Goal: Navigation & Orientation: Find specific page/section

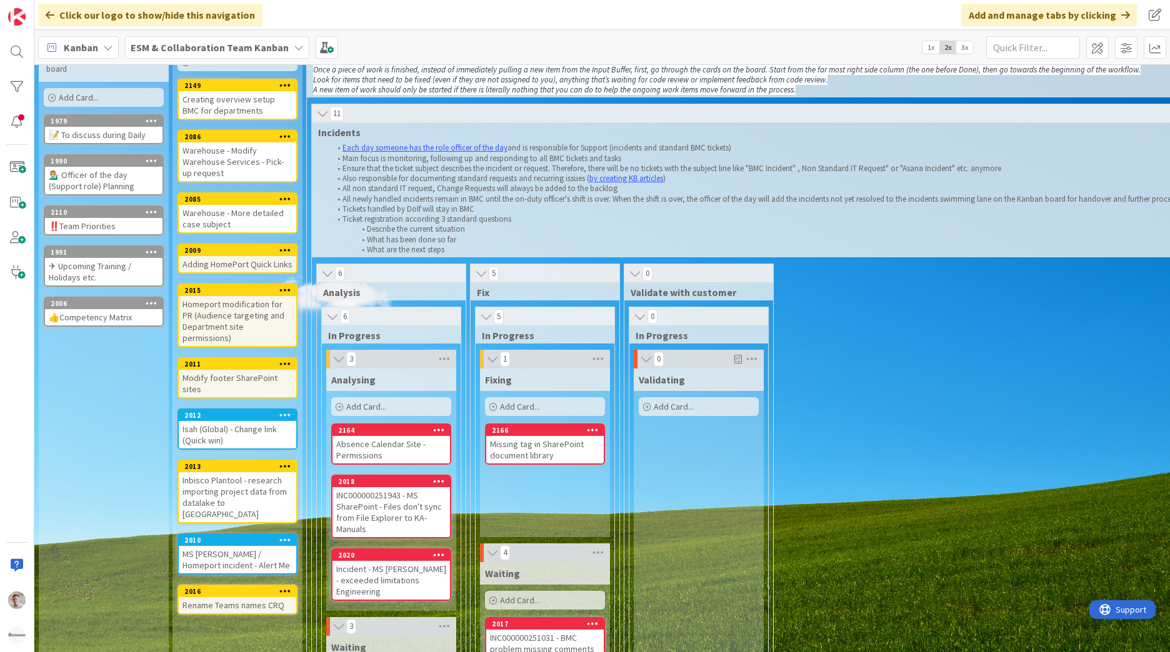
scroll to position [312, 0]
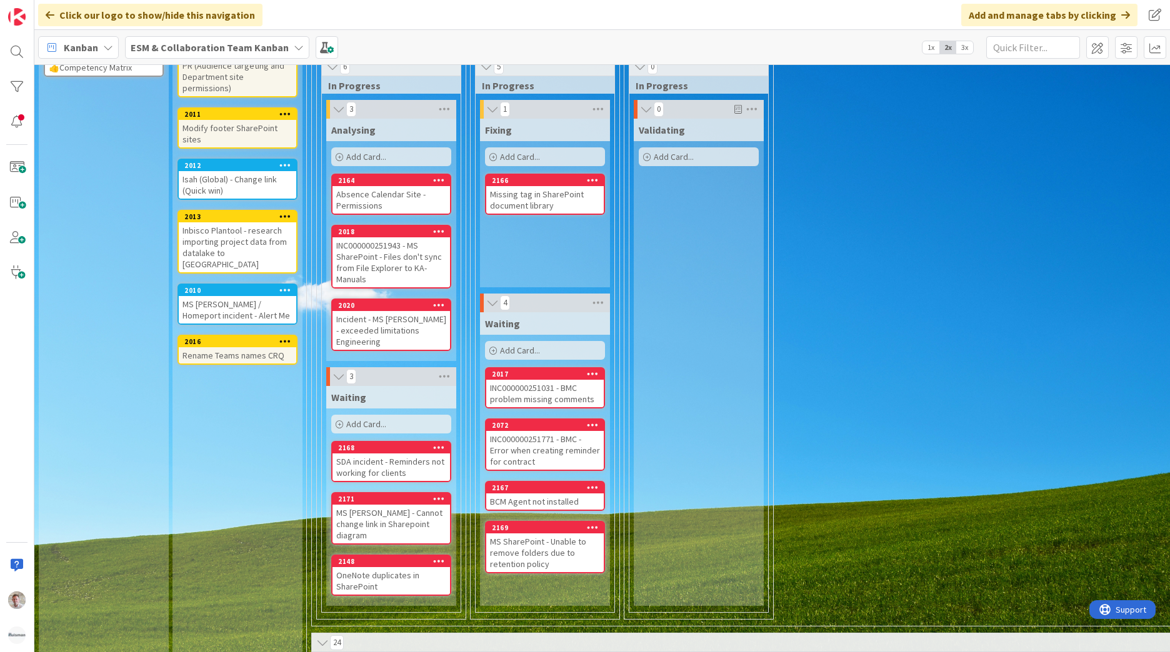
click at [233, 47] on b "ESM & Collaboration Team Kanban" at bounding box center [210, 47] width 158 height 12
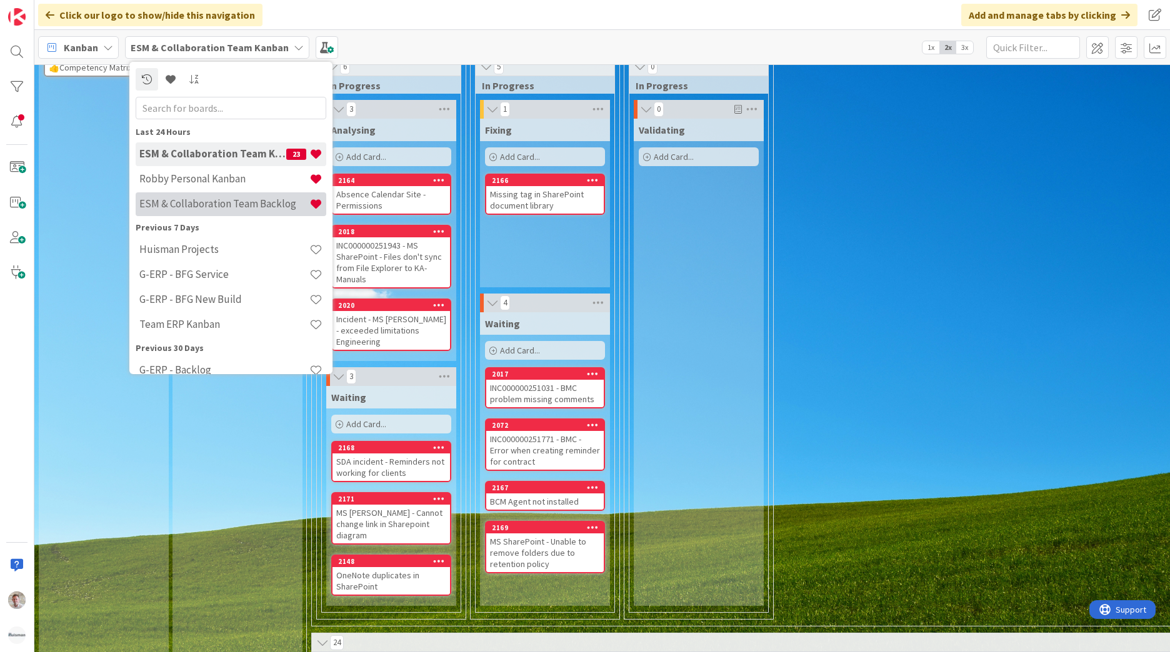
click at [234, 202] on h4 "ESM & Collaboration Team Backlog" at bounding box center [224, 203] width 170 height 12
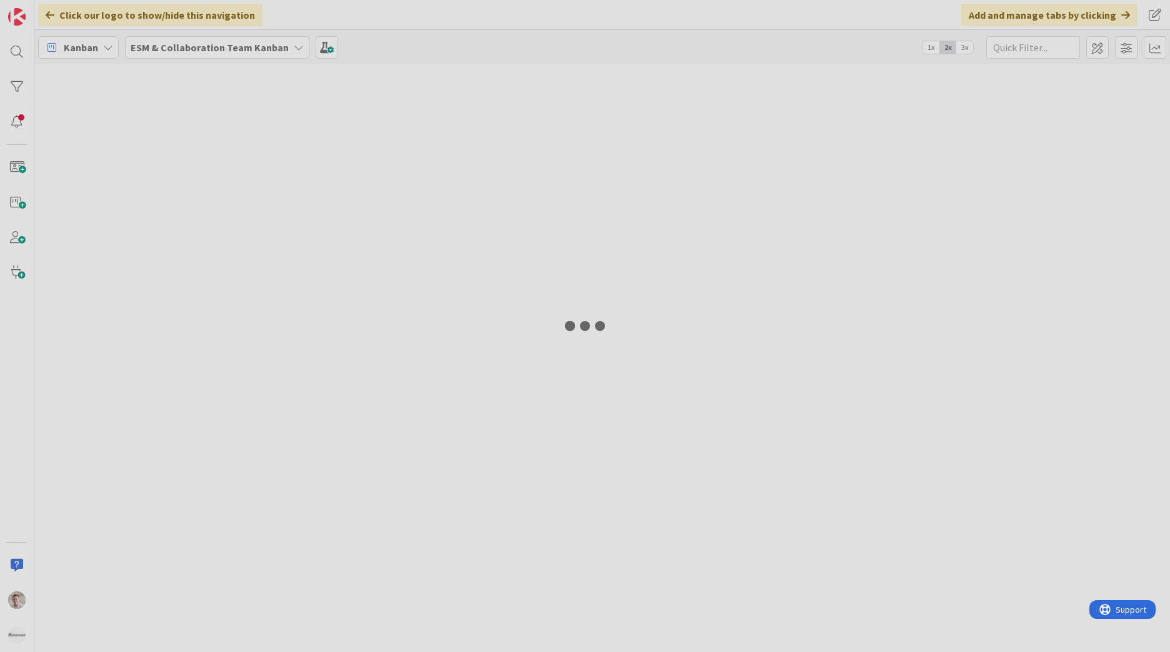
type input "windo"
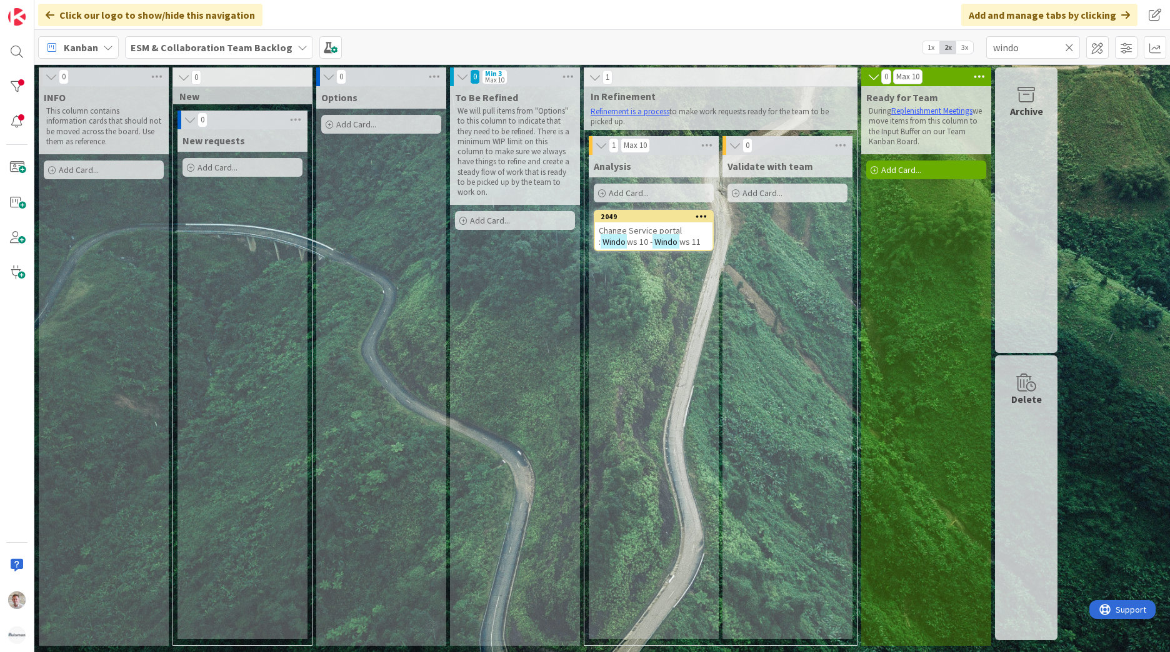
click at [167, 38] on div "ESM & Collaboration Team Backlog" at bounding box center [219, 47] width 188 height 22
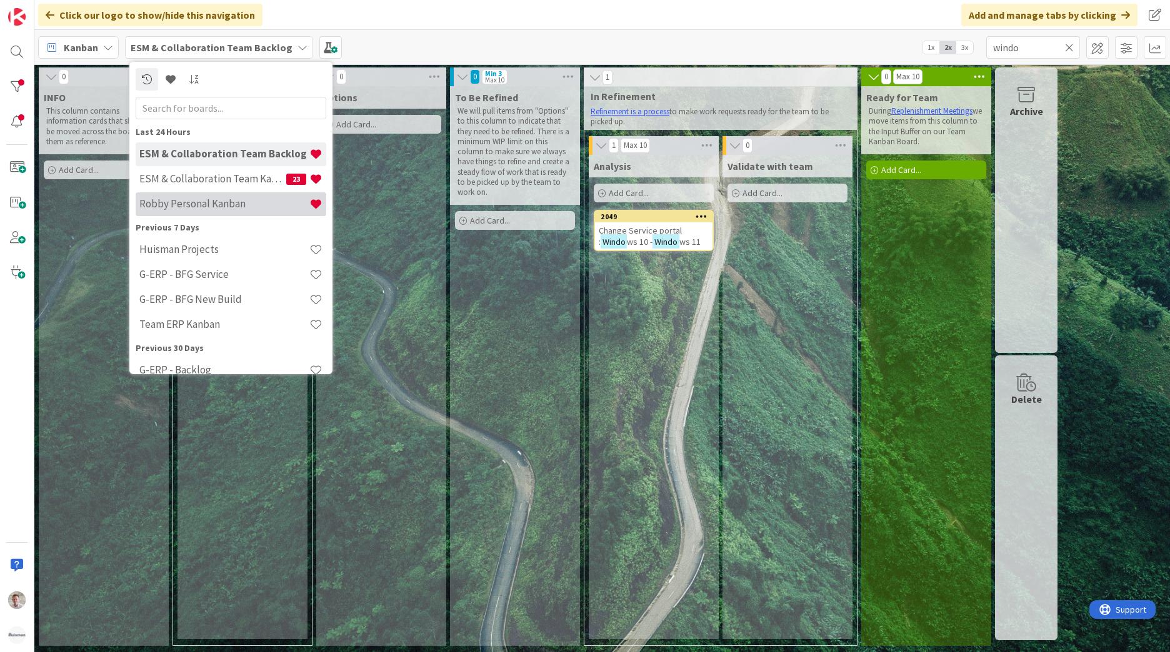
click at [190, 200] on h4 "Robby Personal Kanban" at bounding box center [224, 203] width 170 height 12
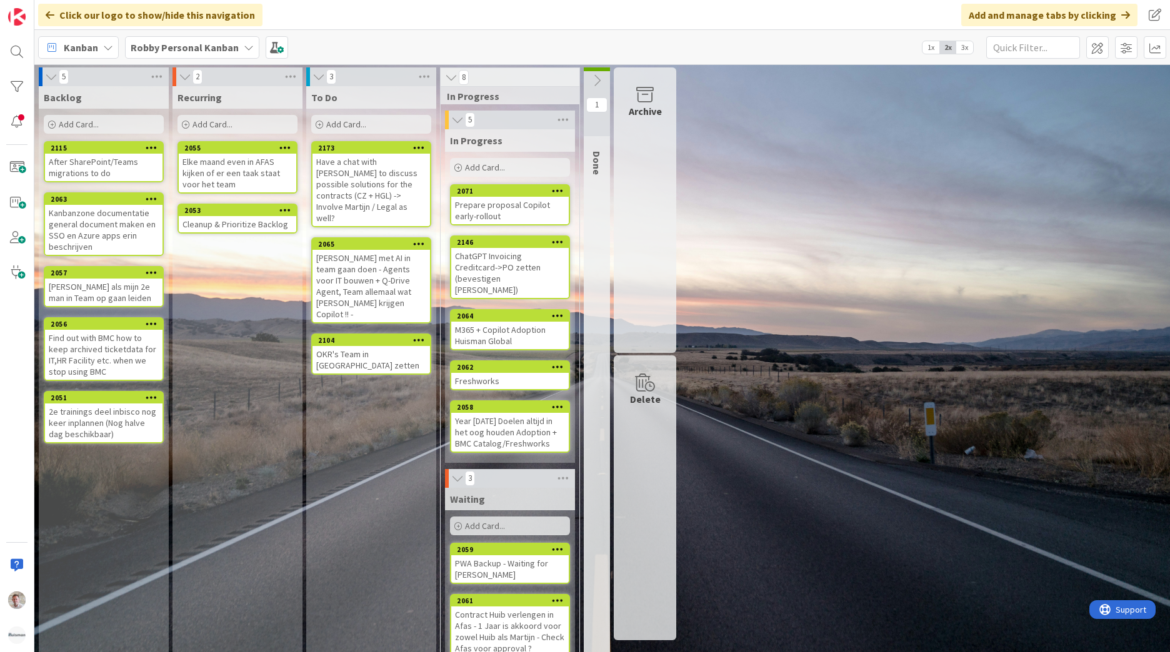
click at [380, 189] on div "Have a chat with [PERSON_NAME] to discuss possible solutions for the contracts …" at bounding box center [370, 190] width 117 height 72
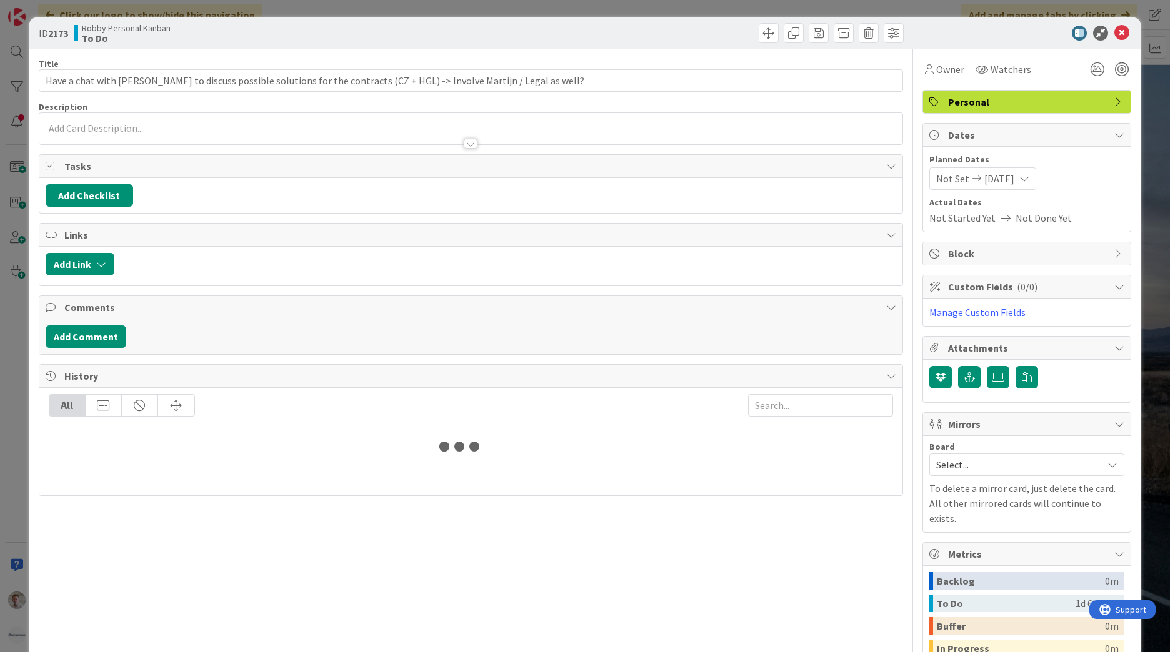
type input "Have a chat with [PERSON_NAME] to discuss possible solutions for the contracts …"
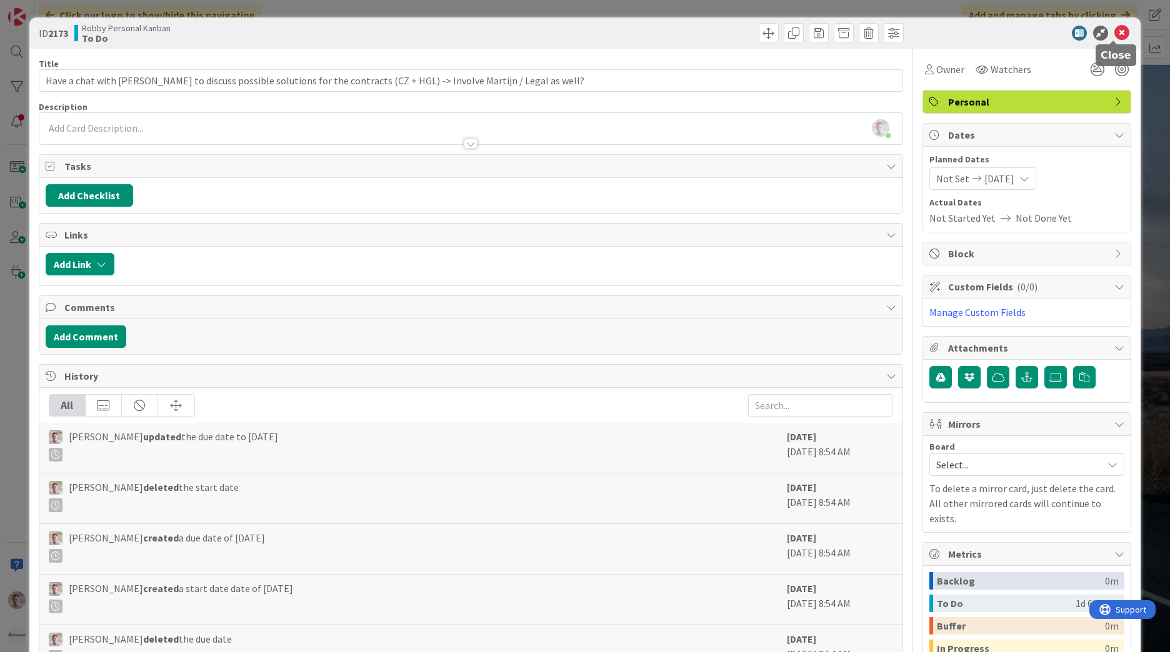
click at [1114, 34] on icon at bounding box center [1121, 33] width 15 height 15
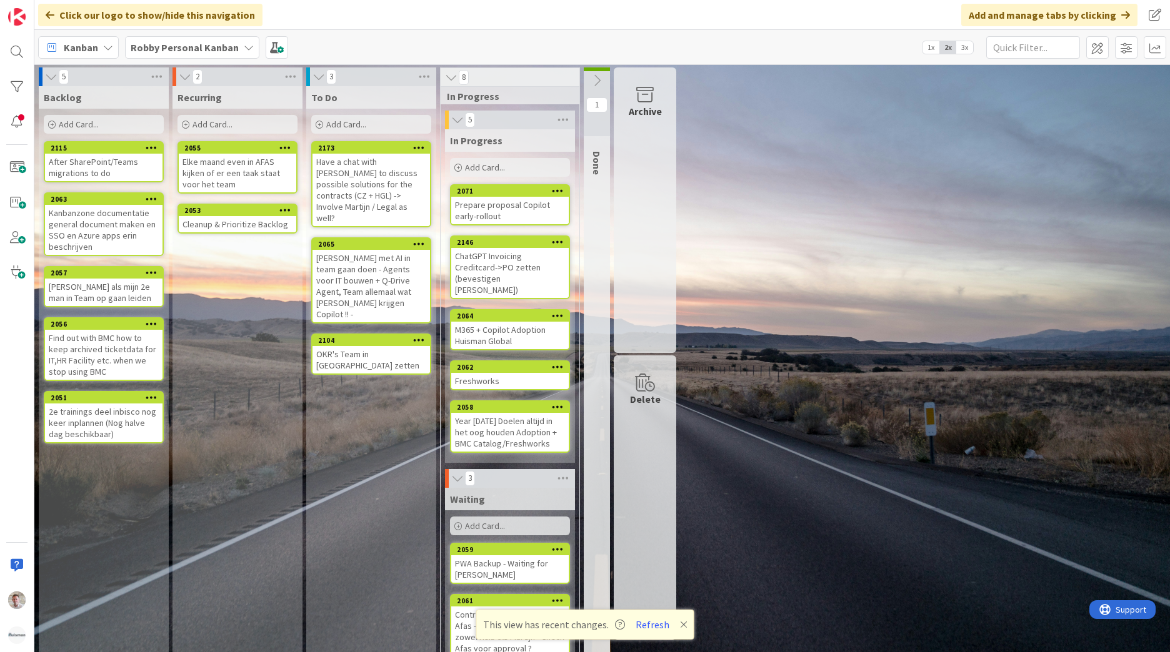
scroll to position [69, 0]
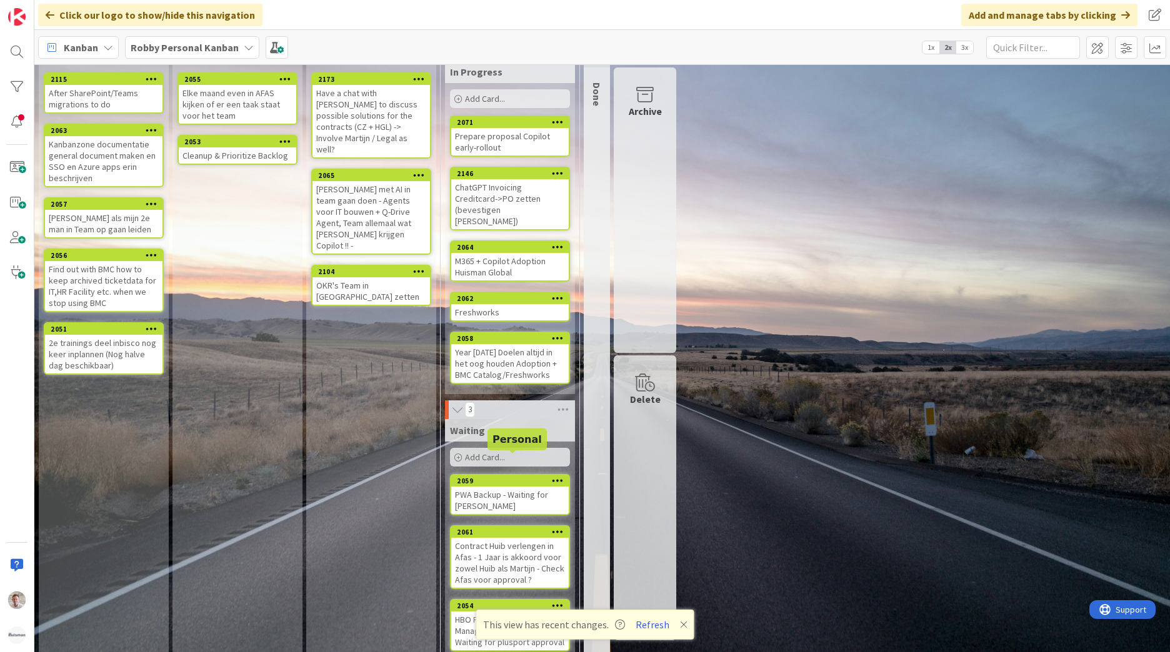
click at [532, 477] on div "2059" at bounding box center [513, 481] width 112 height 9
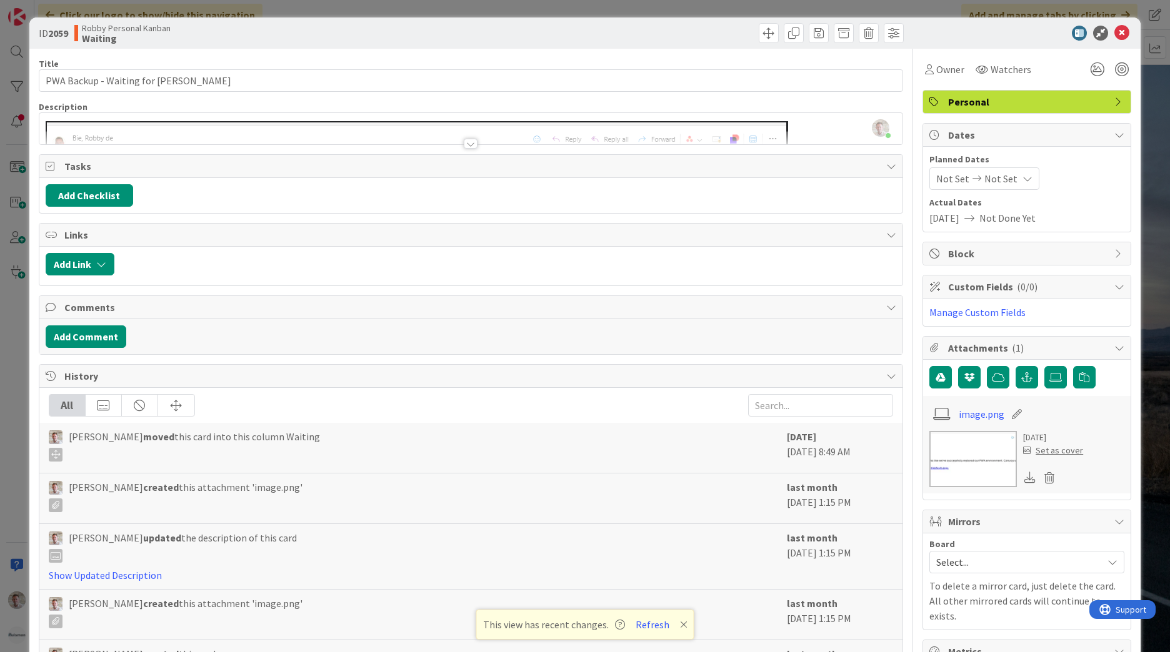
click at [1116, 41] on div "ID 2059 Robby Personal Kanban Waiting" at bounding box center [584, 32] width 1111 height 31
drag, startPoint x: 215, startPoint y: 587, endPoint x: 260, endPoint y: 599, distance: 46.7
click at [217, 588] on div "Robby de Bie updated the description of this card Show Updated Description last…" at bounding box center [470, 557] width 863 height 66
click at [261, 600] on span "Robby de Bie created this attachment 'image.png'" at bounding box center [186, 612] width 234 height 32
click at [1114, 36] on icon at bounding box center [1121, 33] width 15 height 15
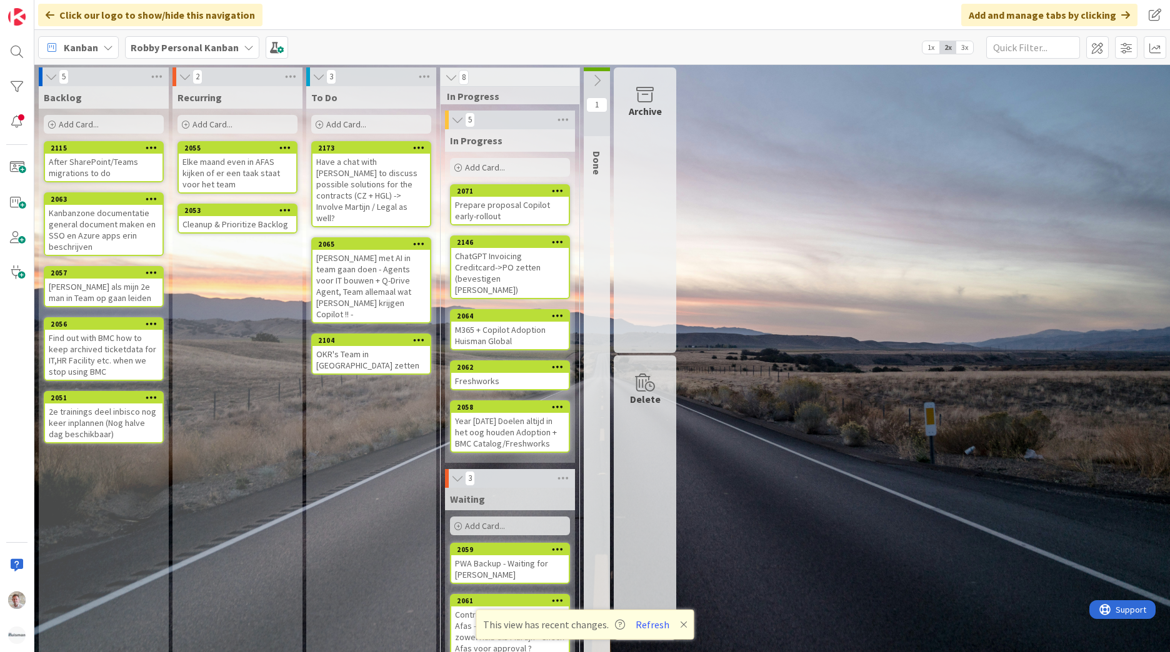
click at [510, 262] on div "ChatGPT Invoicing Creditcard->PO zetten (bevestigen [PERSON_NAME])" at bounding box center [509, 273] width 117 height 50
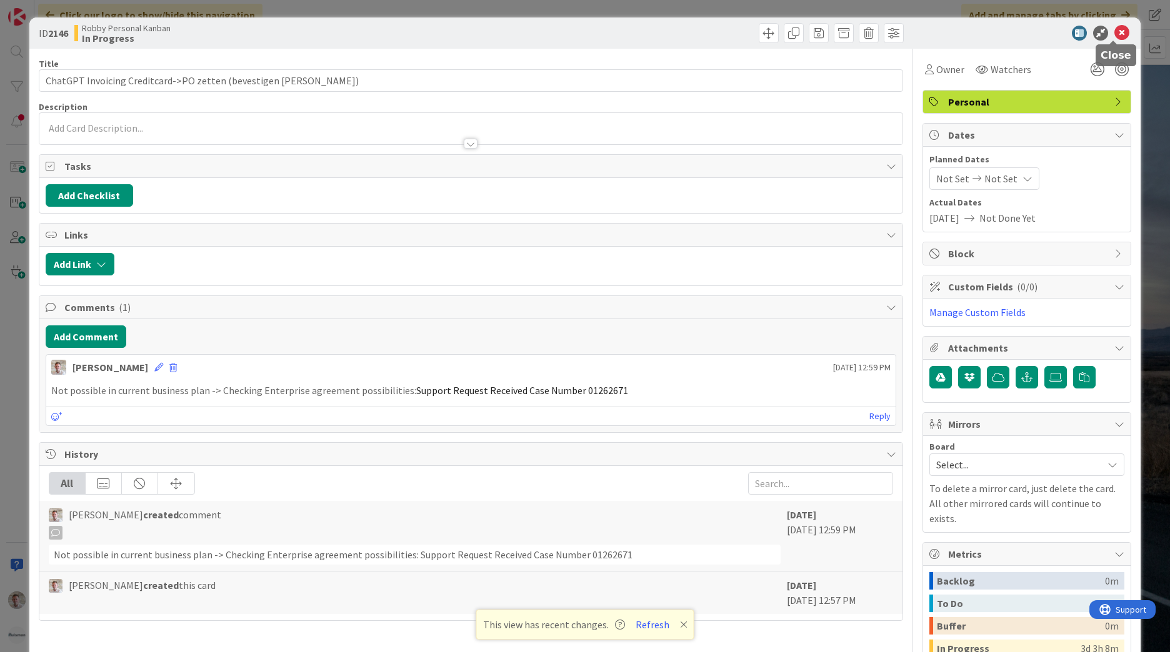
click at [1116, 35] on icon at bounding box center [1121, 33] width 15 height 15
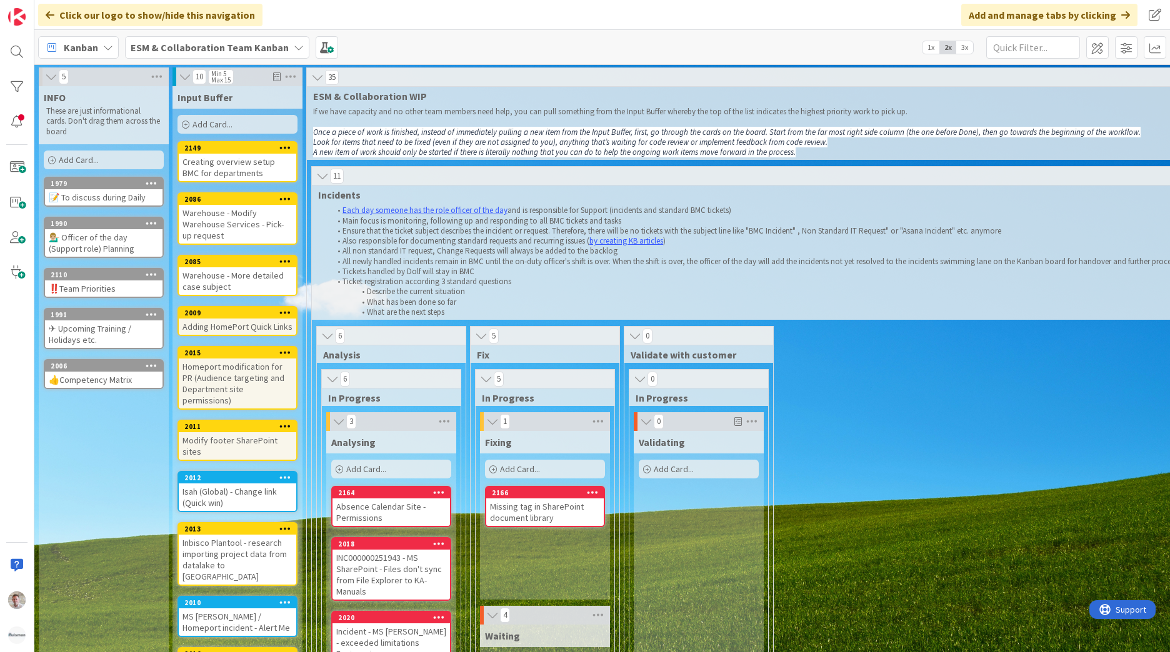
click at [210, 54] on span "ESM & Collaboration Team Kanban" at bounding box center [210, 47] width 158 height 15
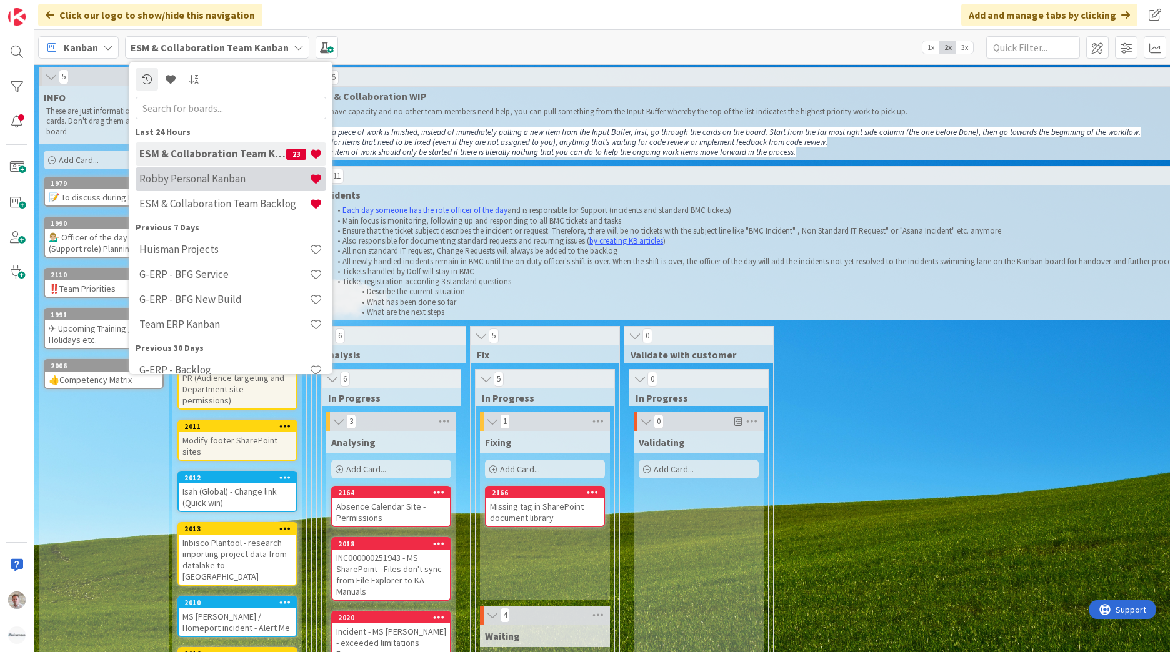
click at [221, 174] on h4 "Robby Personal Kanban" at bounding box center [224, 178] width 170 height 12
